Goal: Task Accomplishment & Management: Manage account settings

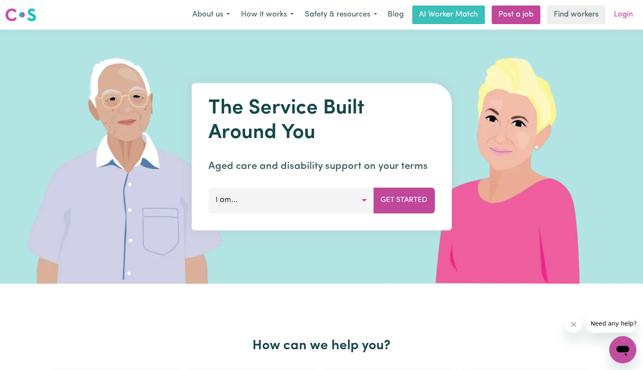
click at [629, 21] on link "Login" at bounding box center [623, 14] width 29 height 19
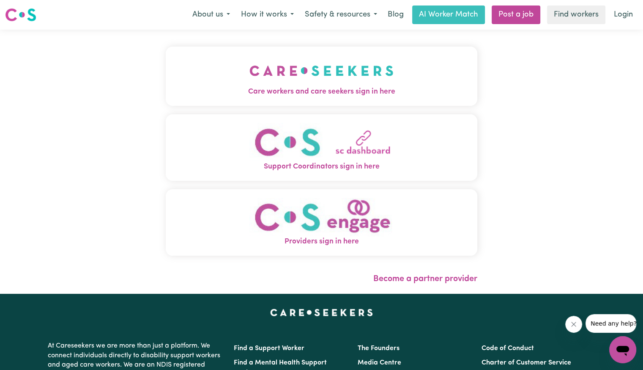
drag, startPoint x: 365, startPoint y: 68, endPoint x: 361, endPoint y: 72, distance: 5.4
click at [364, 68] on button "Care workers and care seekers sign in here" at bounding box center [322, 76] width 312 height 59
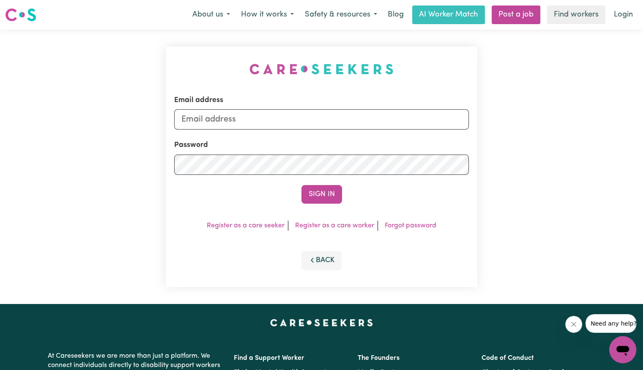
click at [311, 109] on div "Email address" at bounding box center [321, 112] width 295 height 35
click at [301, 118] on input "Email address" at bounding box center [321, 119] width 295 height 20
drag, startPoint x: 225, startPoint y: 119, endPoint x: 256, endPoint y: 120, distance: 30.5
click at [256, 120] on input "superuser~jo" at bounding box center [321, 119] width 295 height 20
paste input "[EMAIL_ADDRESS][DOMAIN_NAME]"
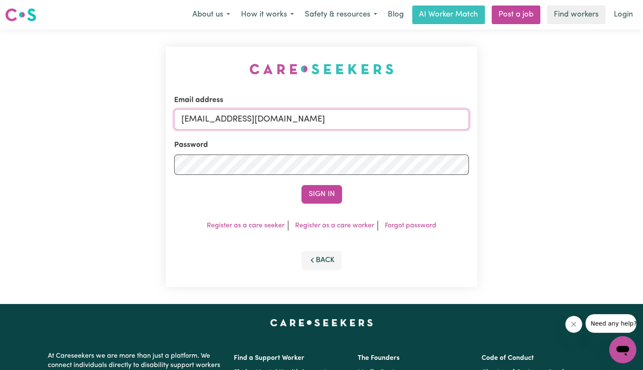
type input "[EMAIL_ADDRESS][DOMAIN_NAME]"
click at [301, 185] on button "Sign In" at bounding box center [321, 194] width 41 height 19
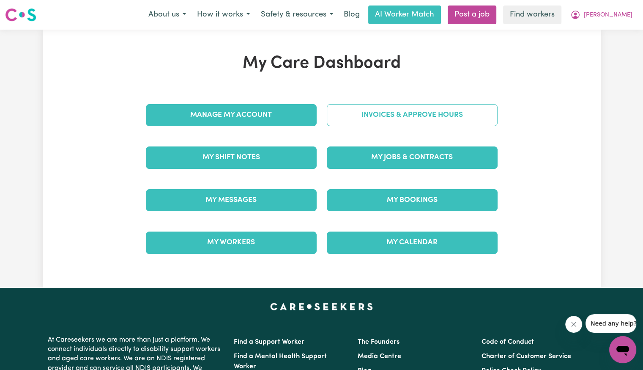
click at [361, 121] on link "Invoices & Approve Hours" at bounding box center [412, 115] width 171 height 22
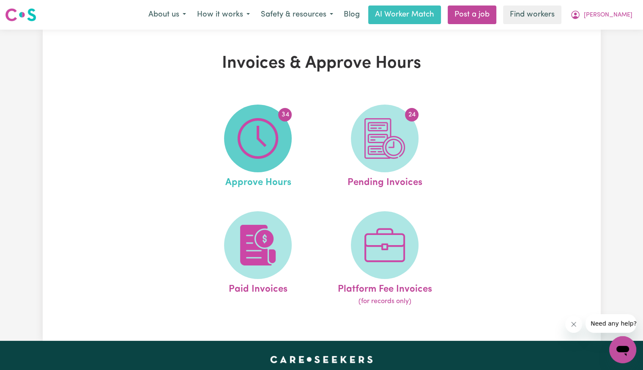
click at [271, 143] on img at bounding box center [258, 138] width 41 height 41
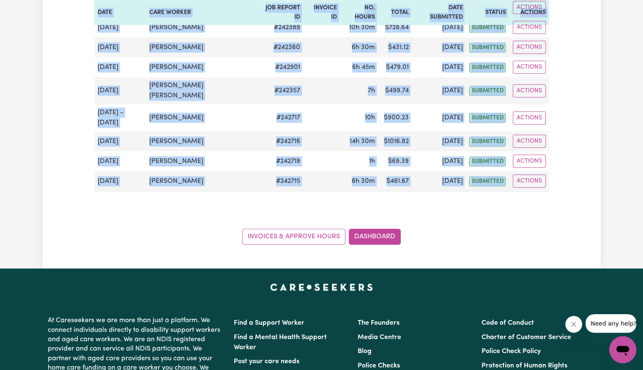
scroll to position [588, 0]
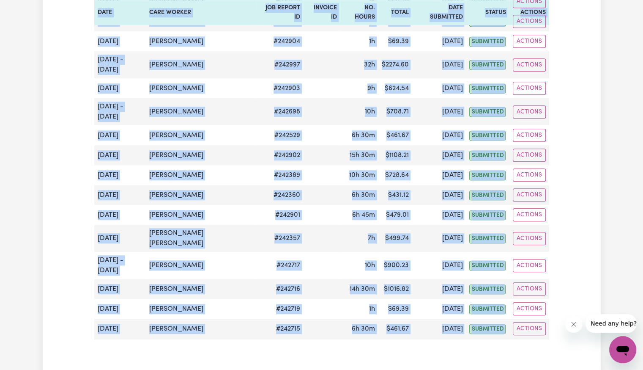
drag, startPoint x: 95, startPoint y: 159, endPoint x: 411, endPoint y: 223, distance: 322.7
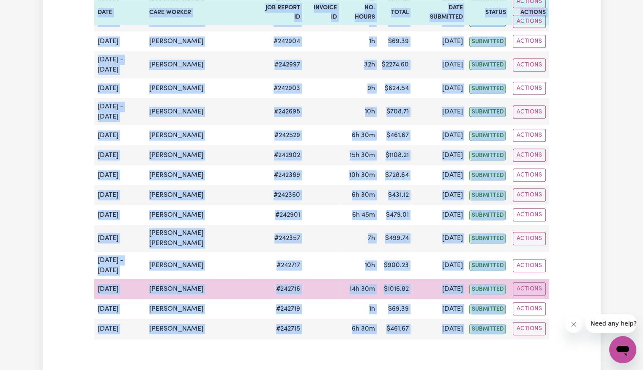
copy div "Date Care worker Job Report ID Invoice ID No. Hours Total Date Submitted Status…"
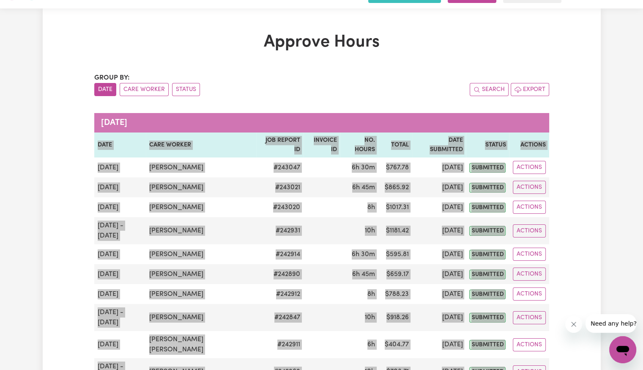
scroll to position [0, 0]
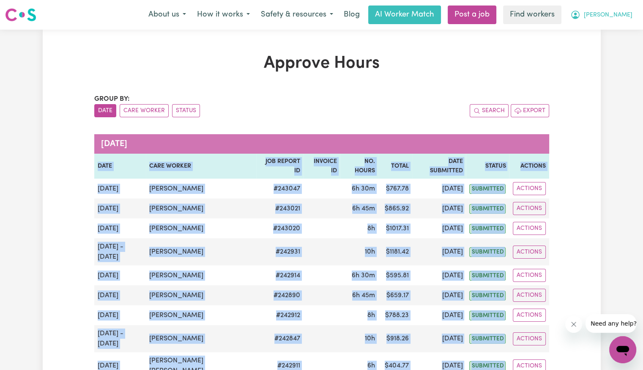
click at [624, 18] on span "[PERSON_NAME]" at bounding box center [608, 15] width 49 height 9
click at [608, 51] on link "Logout" at bounding box center [604, 49] width 67 height 16
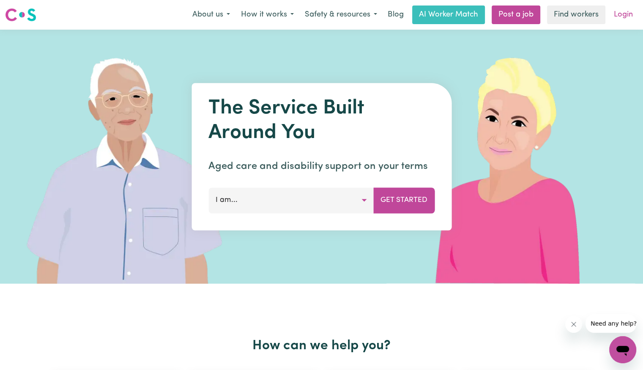
click at [624, 11] on link "Login" at bounding box center [623, 14] width 29 height 19
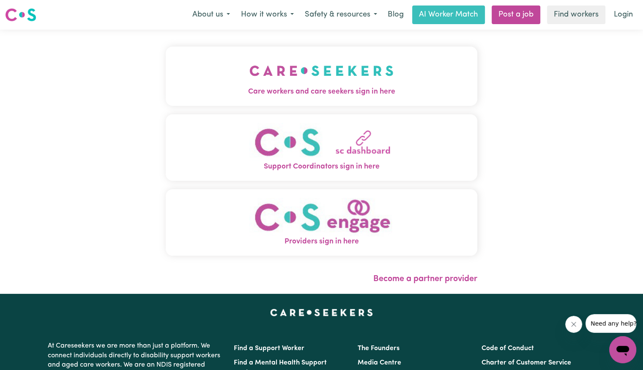
click at [217, 95] on span "Care workers and care seekers sign in here" at bounding box center [322, 91] width 312 height 11
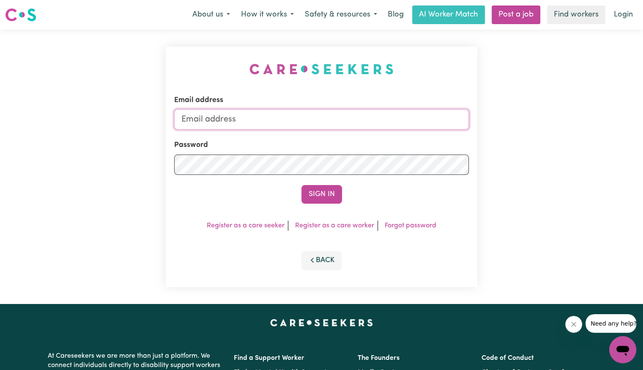
click at [251, 115] on input "Email address" at bounding box center [321, 119] width 295 height 20
type input "[PERSON_NAME][EMAIL_ADDRESS][DOMAIN_NAME]"
click at [301, 185] on button "Sign In" at bounding box center [321, 194] width 41 height 19
